Goal: Find specific page/section: Find specific page/section

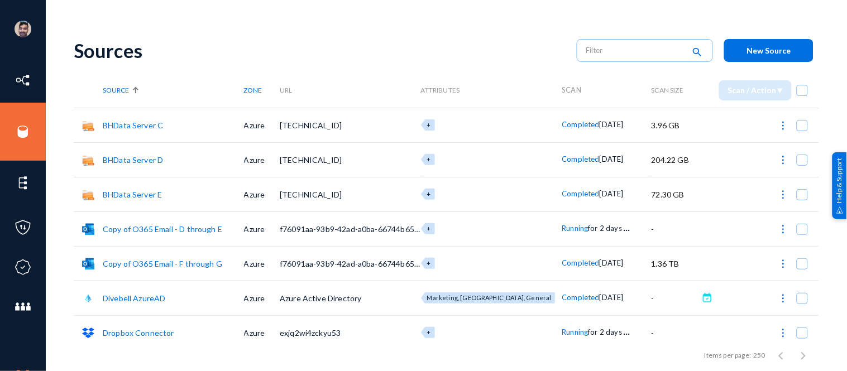
scroll to position [156, 0]
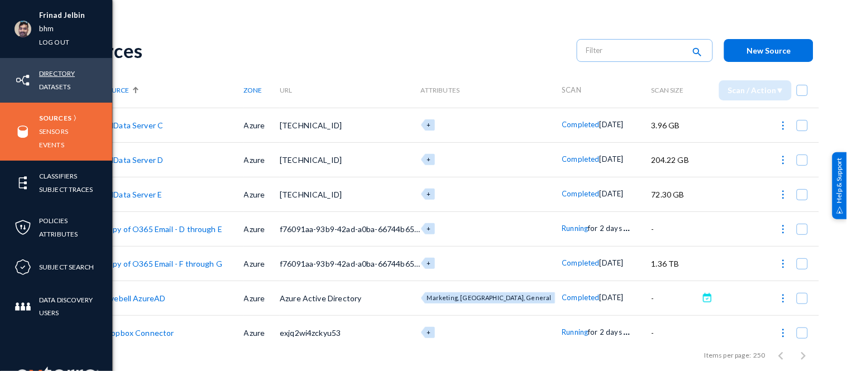
click at [56, 69] on link "Directory" at bounding box center [57, 73] width 36 height 13
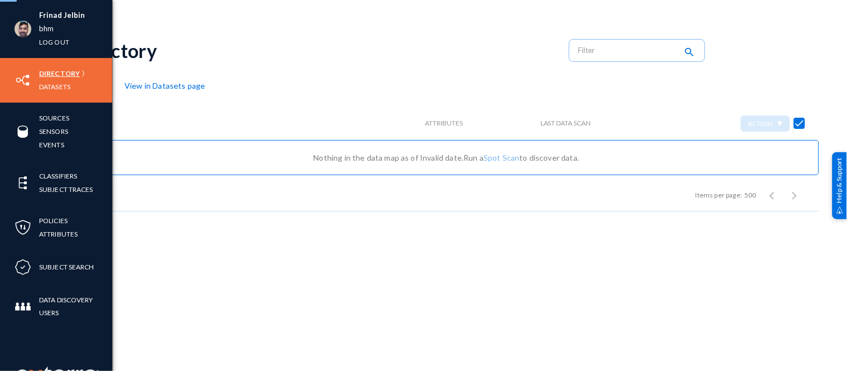
checkbox input "false"
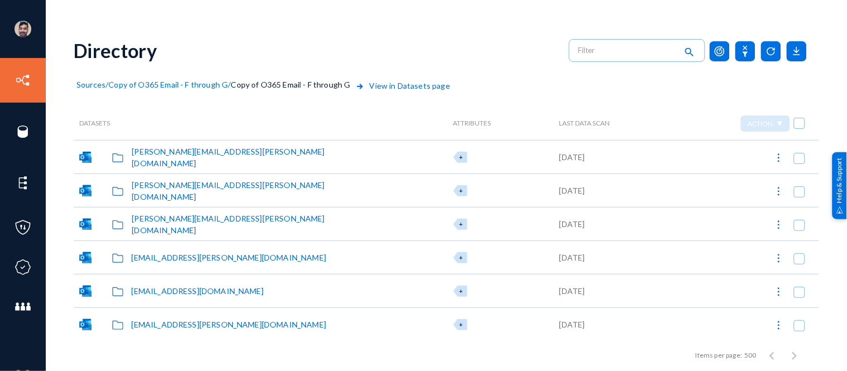
click at [92, 84] on span "Sources" at bounding box center [91, 84] width 29 height 9
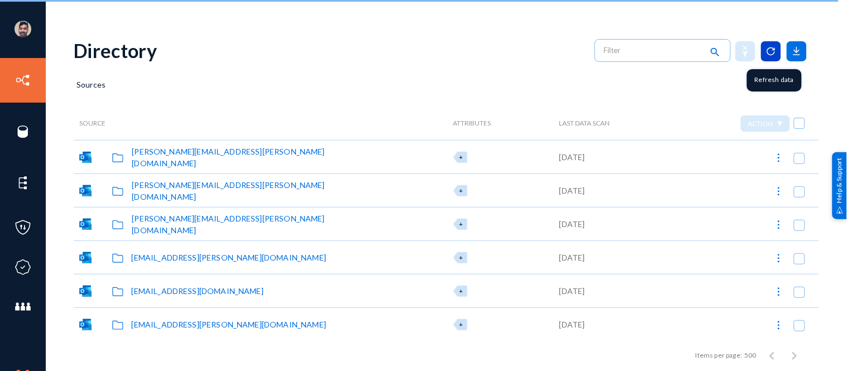
click at [767, 52] on icon at bounding box center [771, 51] width 20 height 20
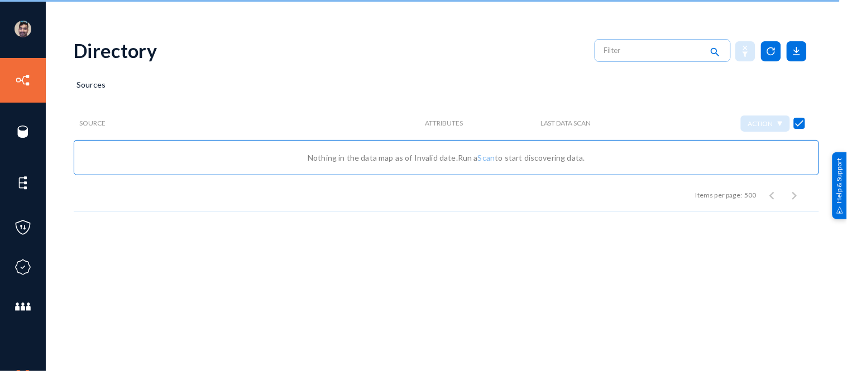
checkbox input "false"
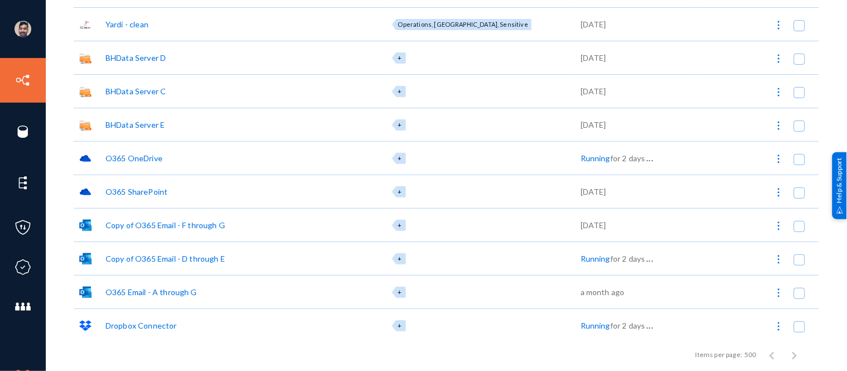
scroll to position [240, 0]
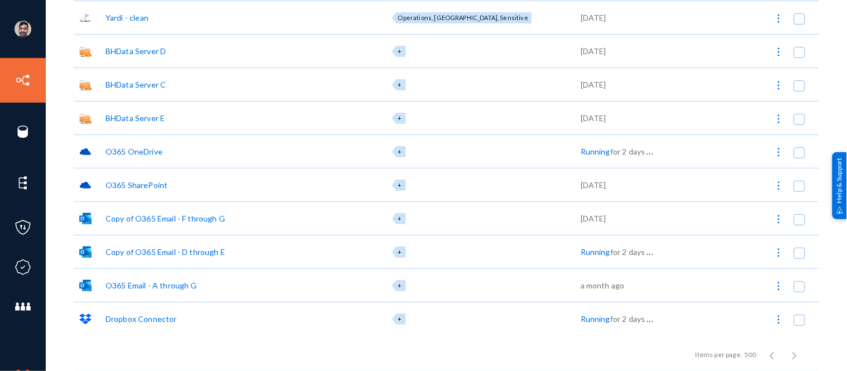
click at [208, 252] on div "Copy of O365 Email - D through E" at bounding box center [166, 252] width 120 height 12
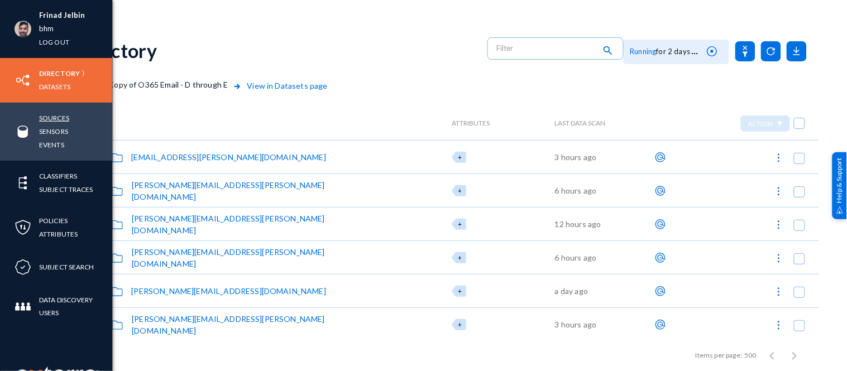
click at [50, 120] on link "Sources" at bounding box center [54, 118] width 30 height 13
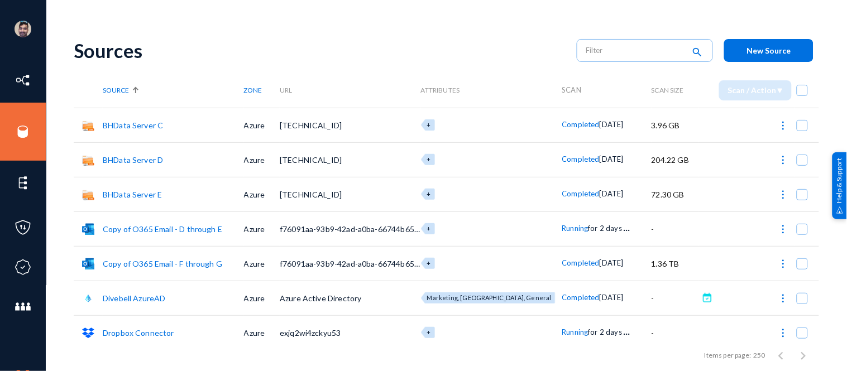
click at [179, 230] on link "Copy of O365 Email - D through E" at bounding box center [163, 229] width 120 height 9
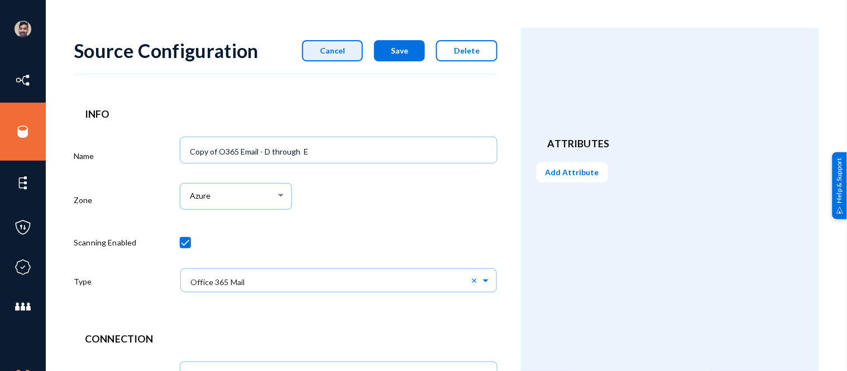
click at [333, 55] on button "Cancel" at bounding box center [332, 50] width 61 height 21
